Goal: Find specific page/section: Find specific page/section

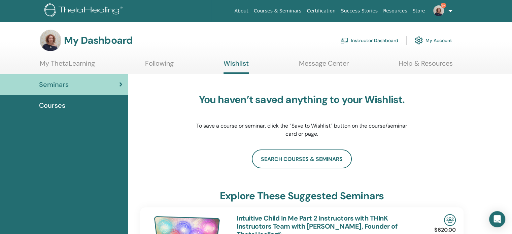
click at [372, 41] on link "Instructor Dashboard" at bounding box center [369, 40] width 58 height 15
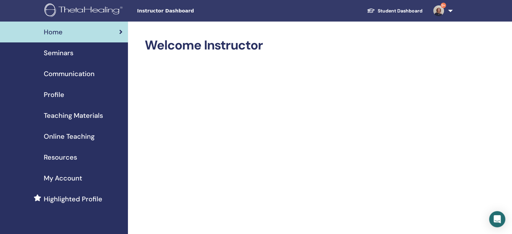
click at [67, 54] on span "Seminars" at bounding box center [59, 53] width 30 height 10
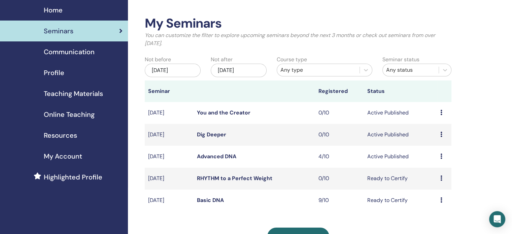
scroll to position [34, 0]
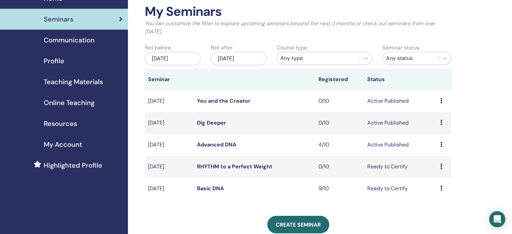
click at [212, 145] on link "Advanced DNA" at bounding box center [216, 144] width 39 height 7
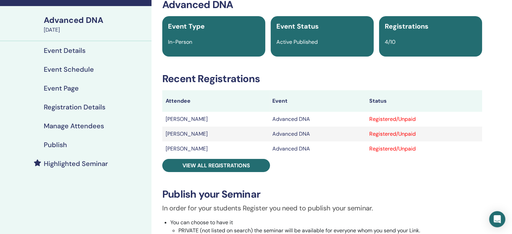
scroll to position [67, 0]
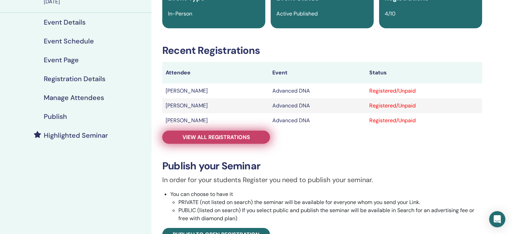
click at [227, 141] on link "View all registrations" at bounding box center [216, 137] width 108 height 13
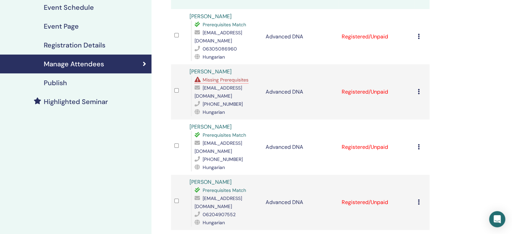
scroll to position [67, 0]
